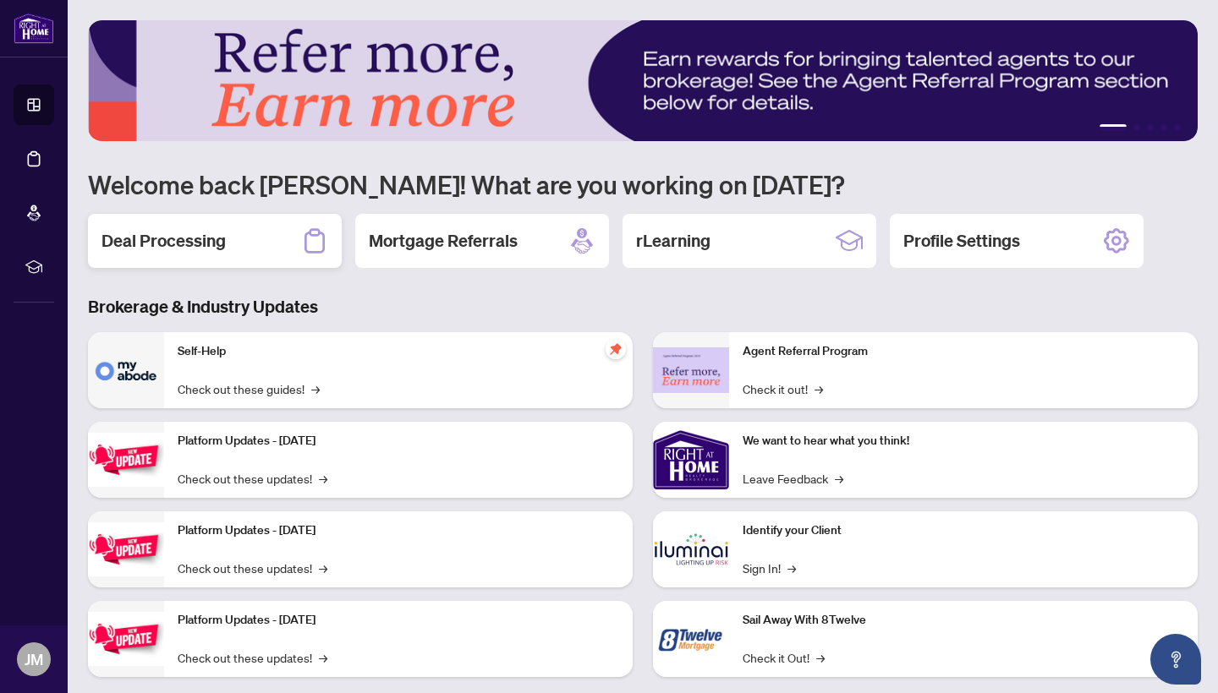
click at [169, 242] on h2 "Deal Processing" at bounding box center [163, 241] width 124 height 24
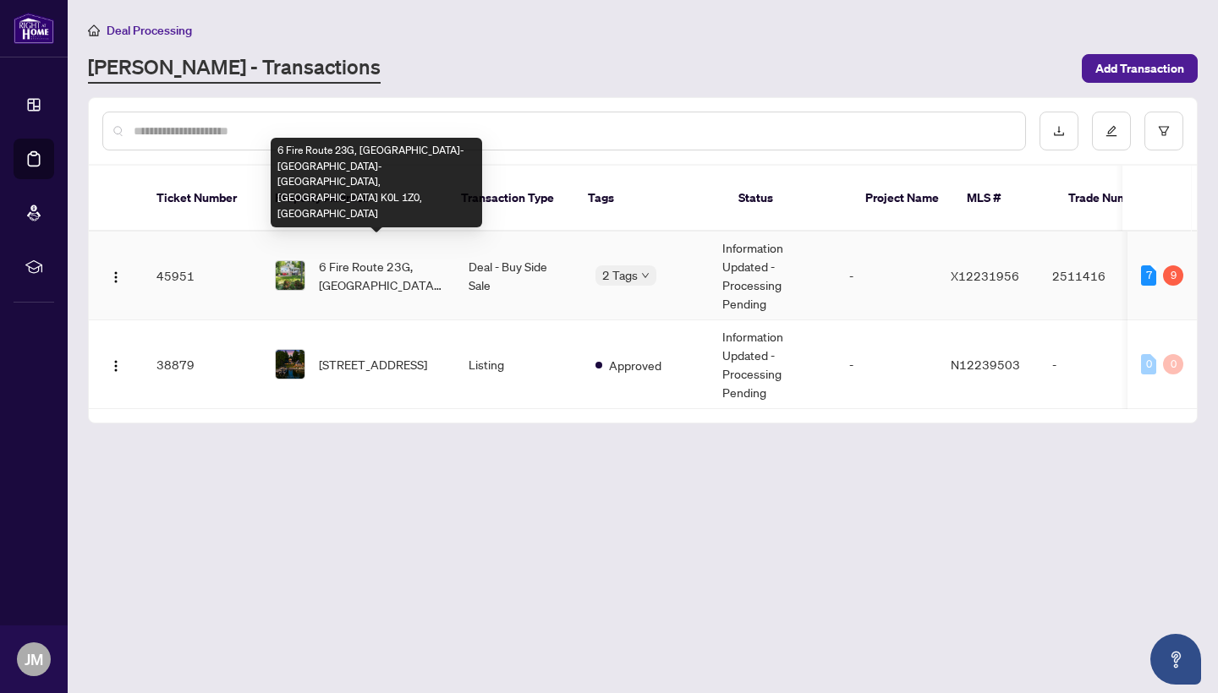
click at [365, 270] on span "6 Fire Route 23G, [GEOGRAPHIC_DATA]-[GEOGRAPHIC_DATA]-[GEOGRAPHIC_DATA], [GEOGR…" at bounding box center [380, 275] width 123 height 37
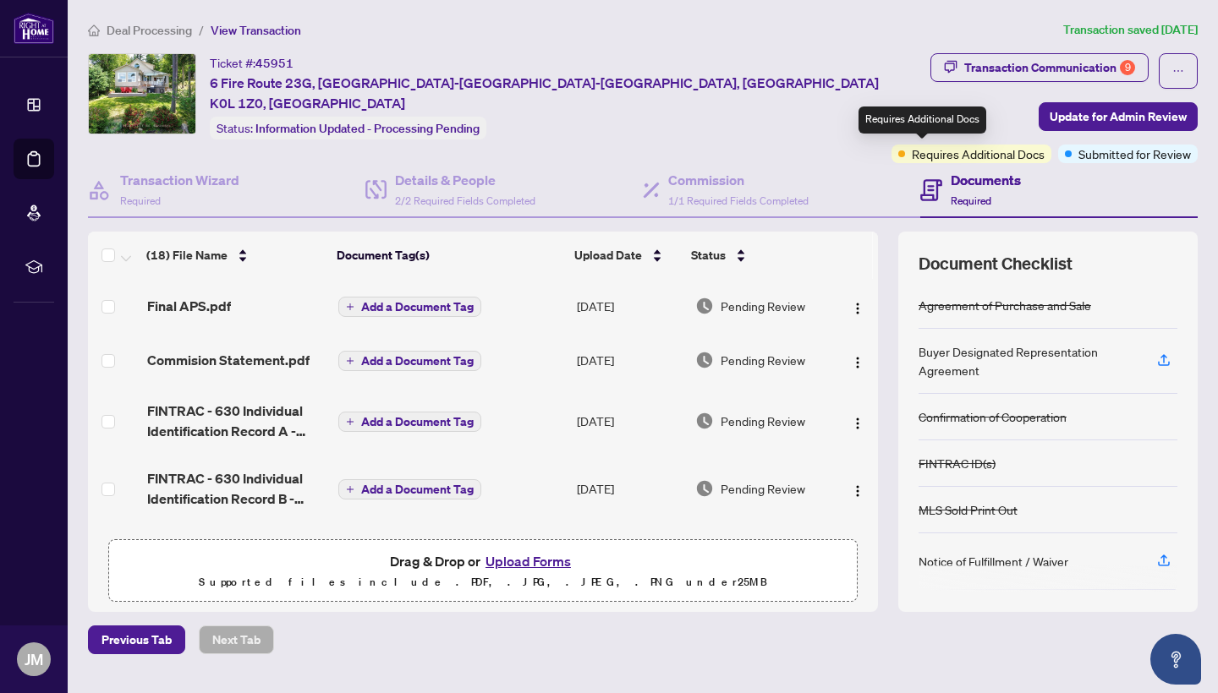
click at [911, 153] on span "Requires Additional Docs" at bounding box center [977, 154] width 133 height 19
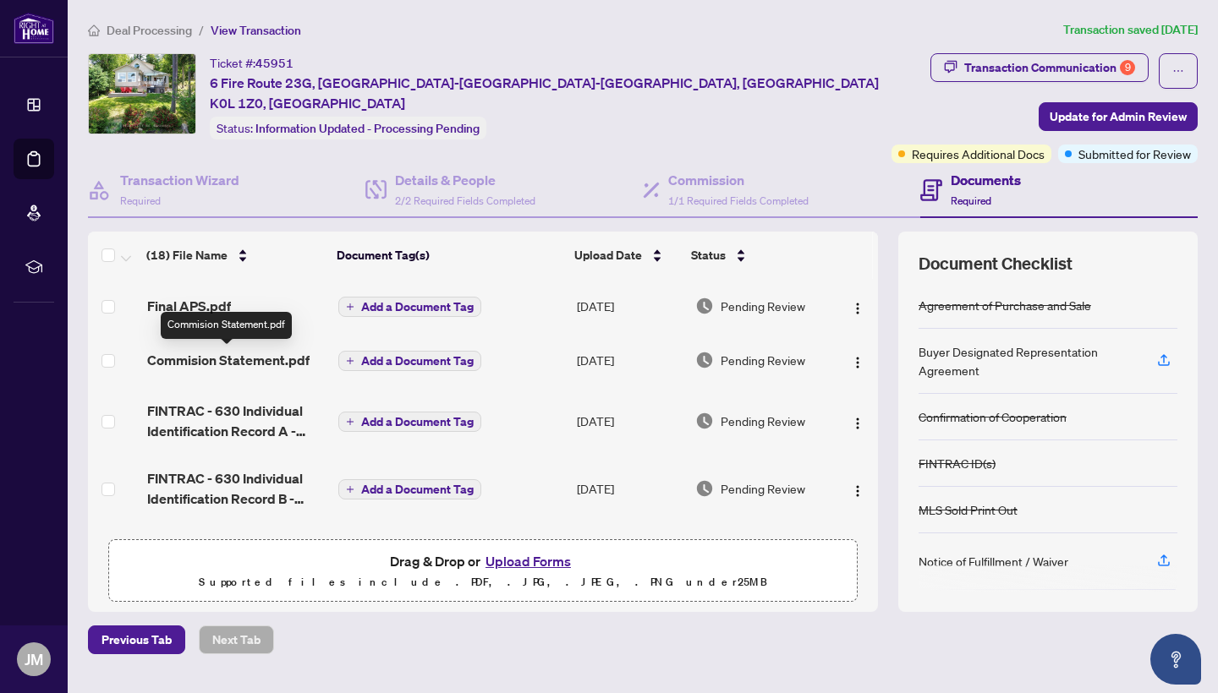
click at [238, 364] on span "Commision Statement.pdf" at bounding box center [228, 360] width 162 height 20
